Goal: Transaction & Acquisition: Purchase product/service

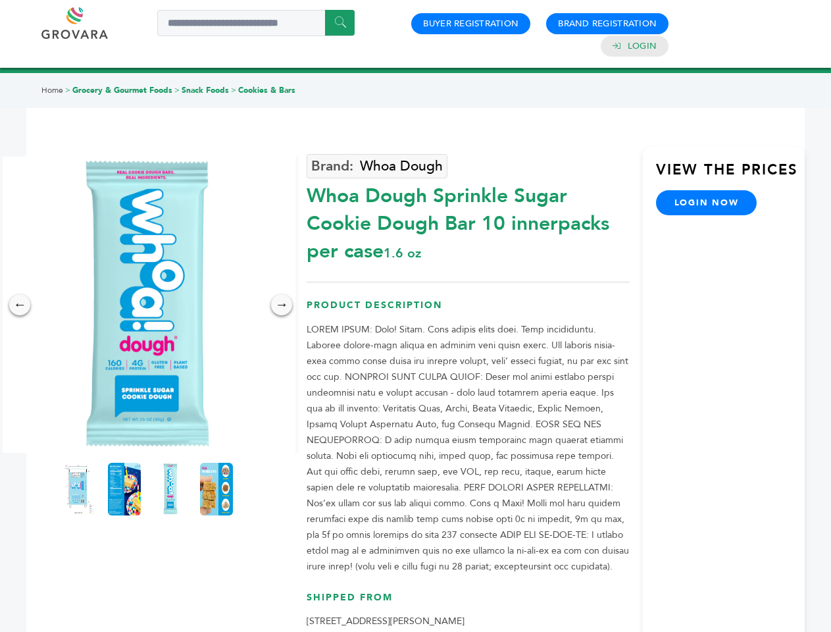
click at [147, 305] on img at bounding box center [147, 305] width 296 height 296
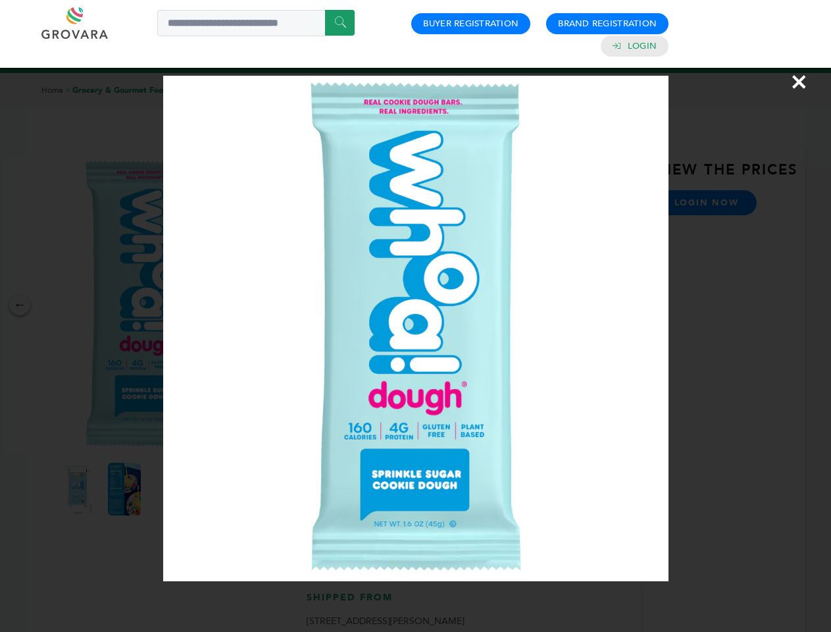
click at [20, 305] on div "×" at bounding box center [415, 316] width 831 height 632
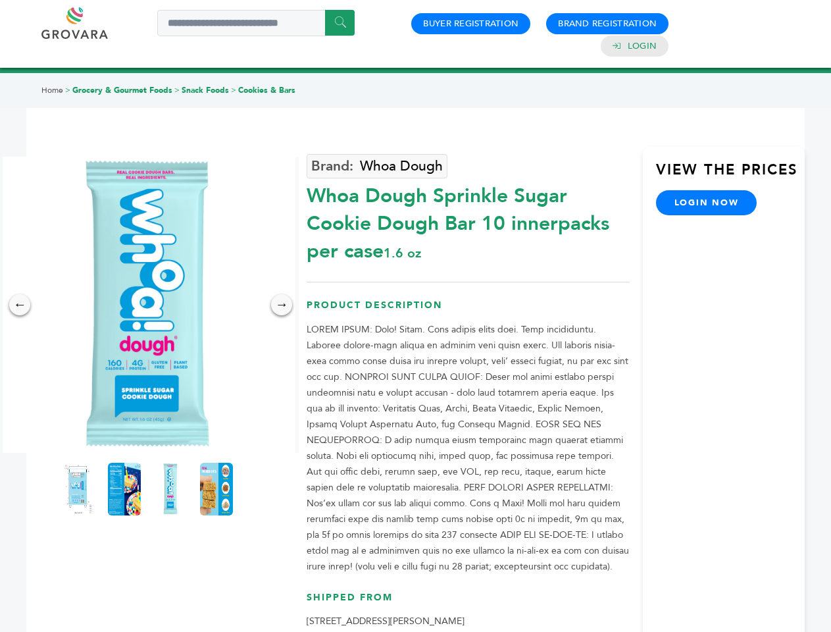
click at [282, 305] on div "→" at bounding box center [281, 304] width 21 height 21
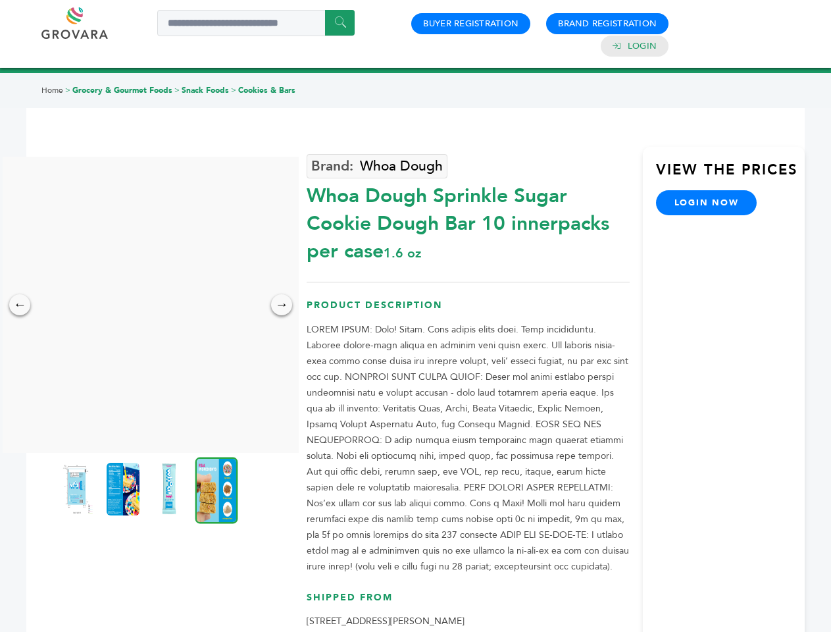
click at [78, 489] on img at bounding box center [77, 489] width 33 height 53
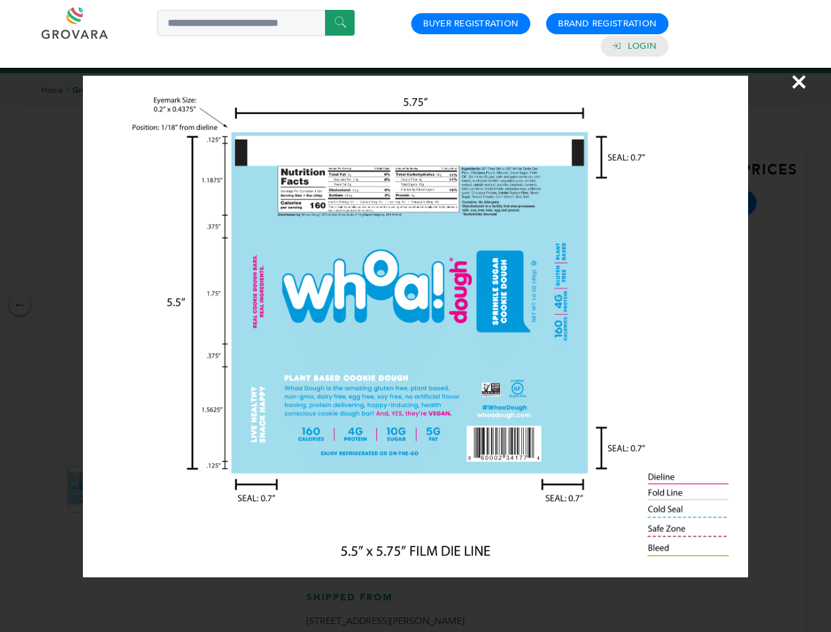
click at [124, 489] on div "×" at bounding box center [415, 316] width 831 height 632
click at [170, 489] on img at bounding box center [169, 489] width 33 height 53
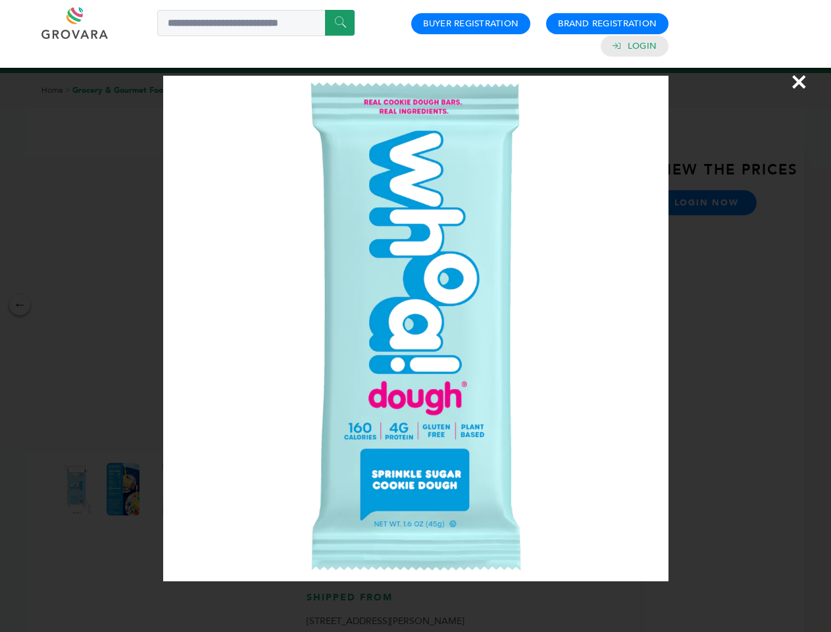
click at [217, 489] on div "×" at bounding box center [415, 316] width 831 height 632
